Goal: Submit feedback/report problem

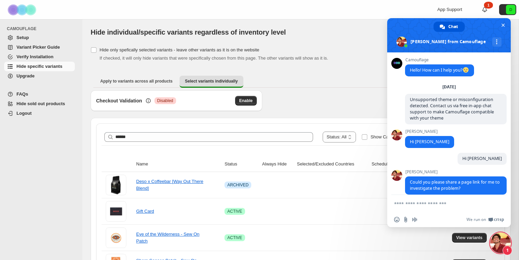
scroll to position [1423, 0]
